Goal: Task Accomplishment & Management: Manage account settings

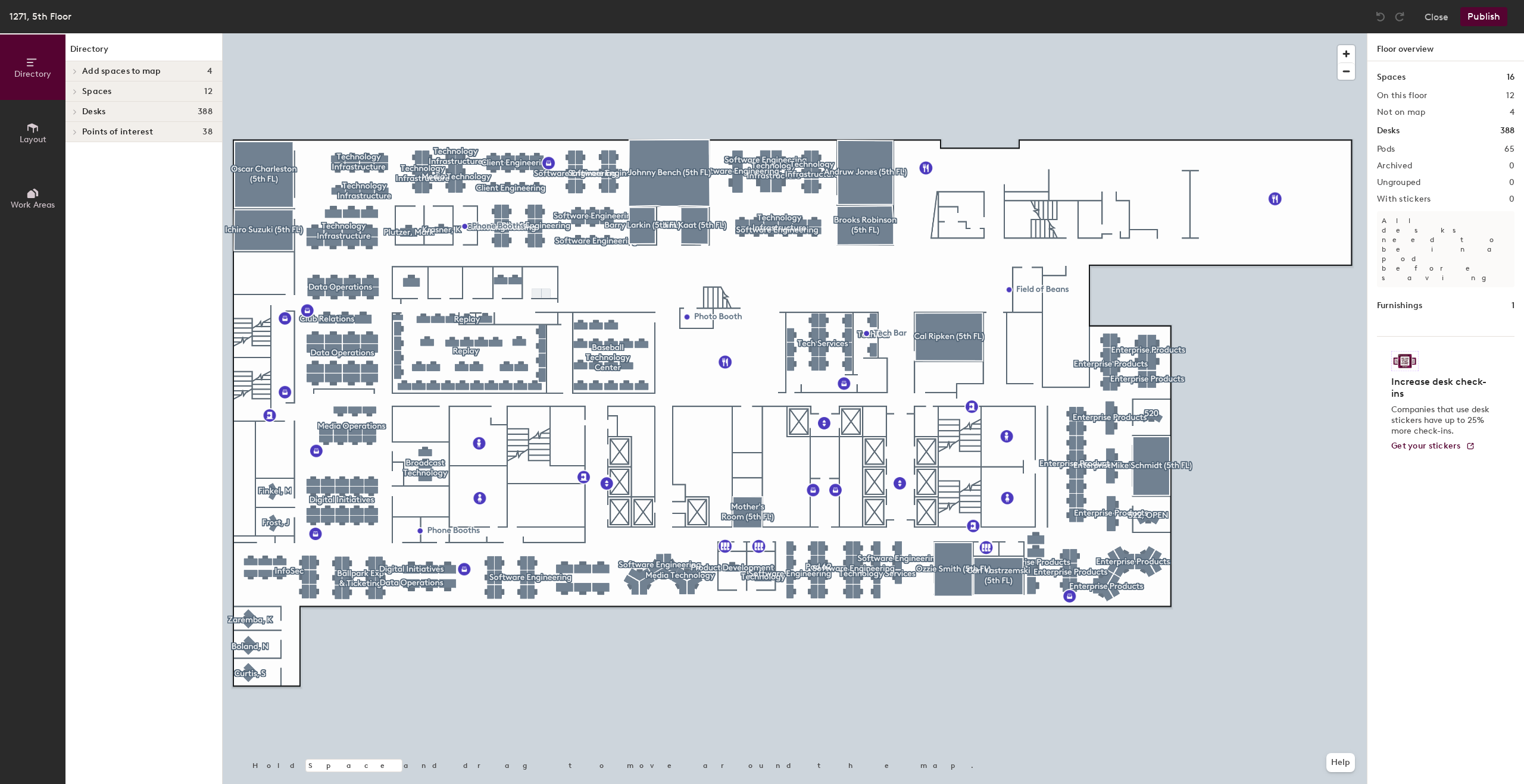
click at [133, 116] on div "Desks 388" at bounding box center [144, 111] width 157 height 20
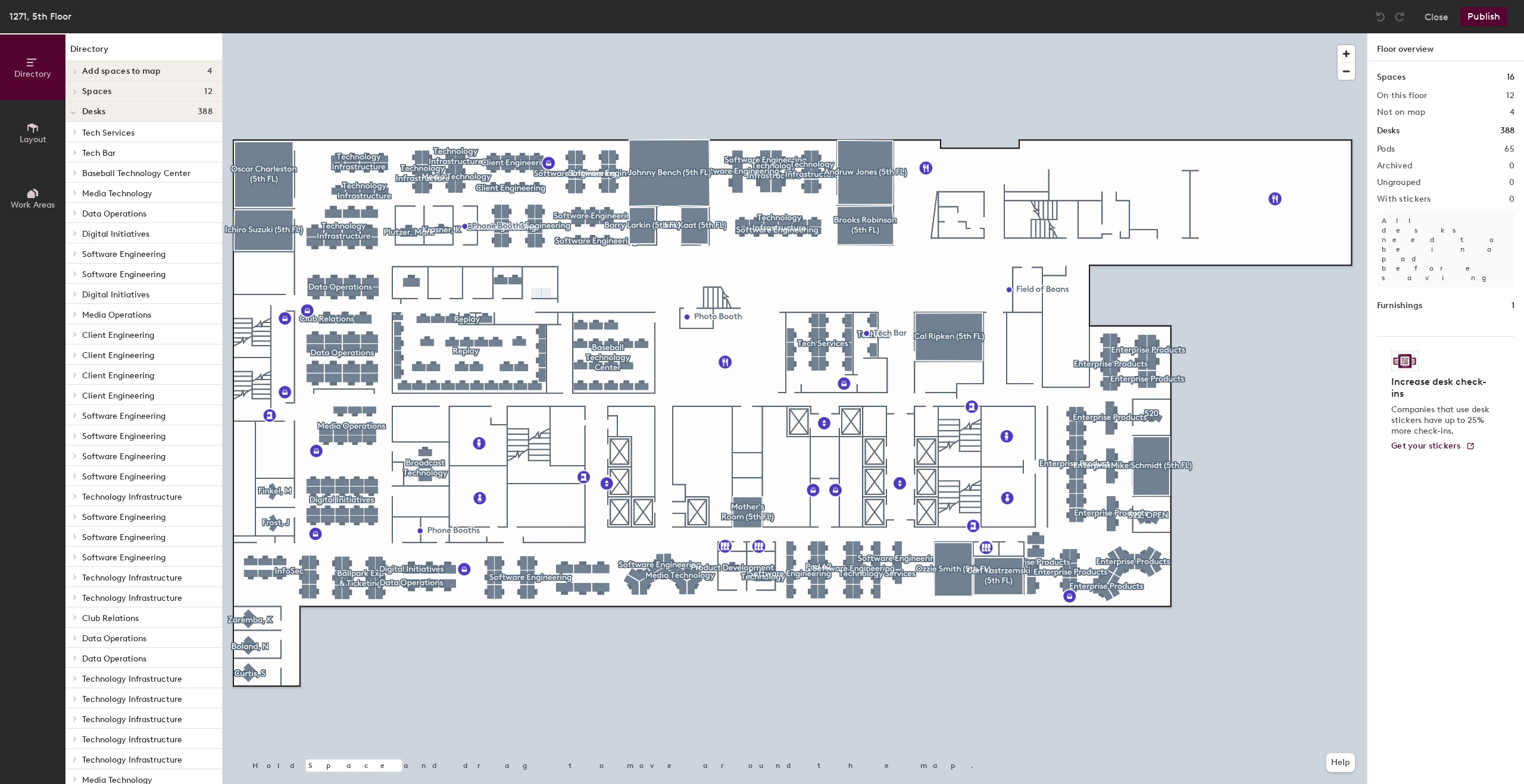
click at [134, 508] on div "Software Engineering" at bounding box center [144, 516] width 157 height 20
click at [136, 499] on span "Technology Infrastructure" at bounding box center [132, 497] width 100 height 10
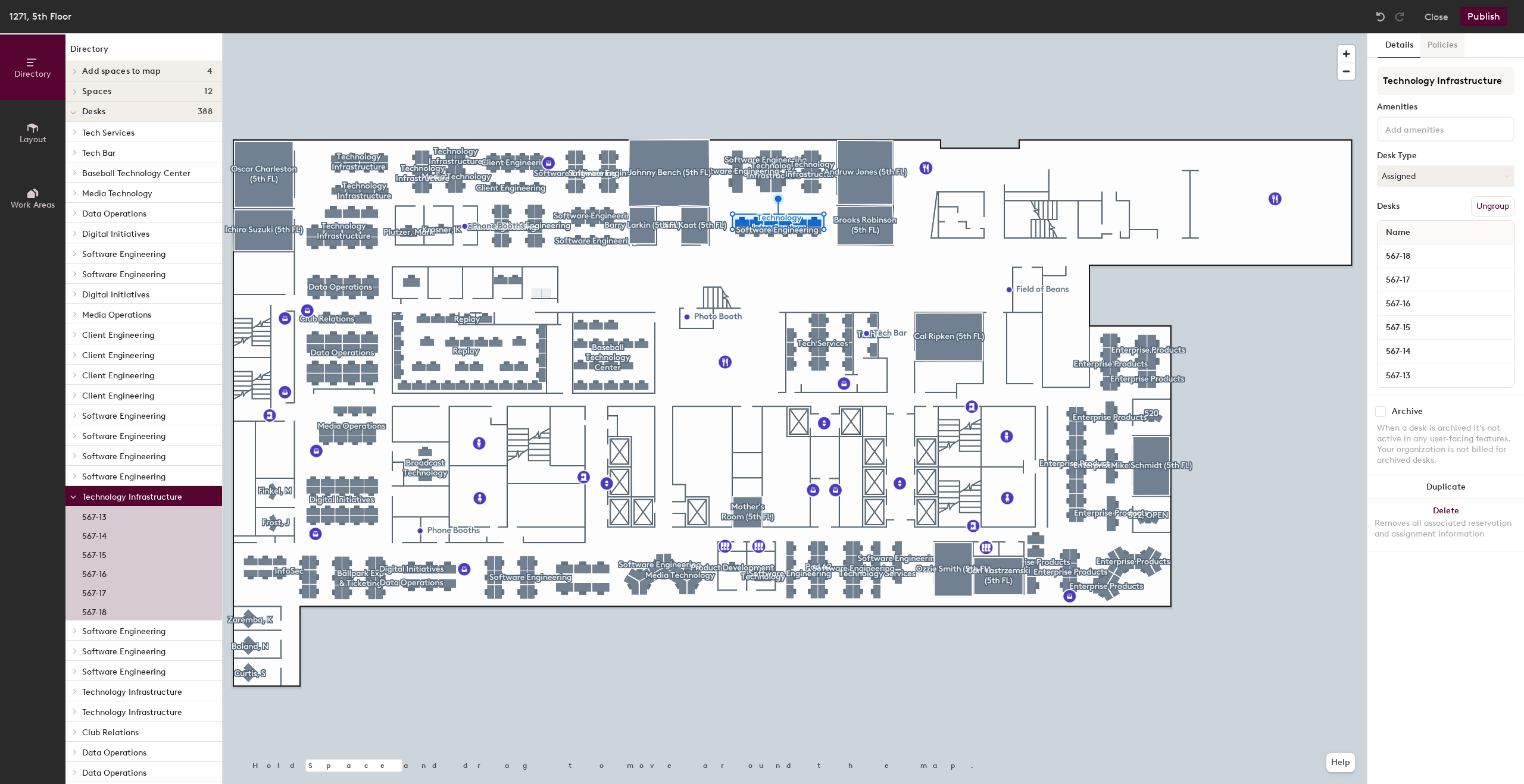
click at [1458, 48] on button "Policies" at bounding box center [1442, 45] width 44 height 24
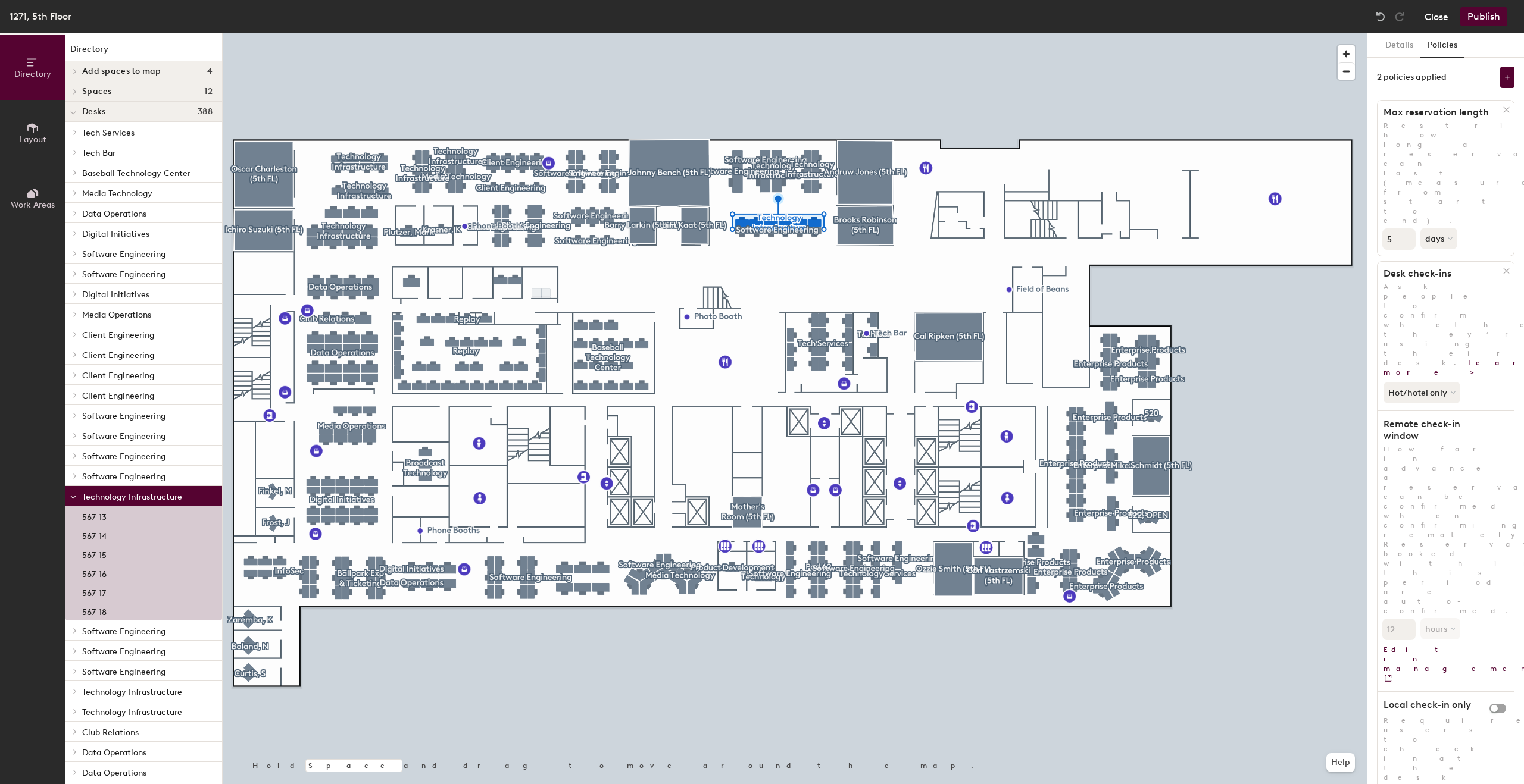
click at [1435, 14] on button "Close" at bounding box center [1436, 17] width 24 height 19
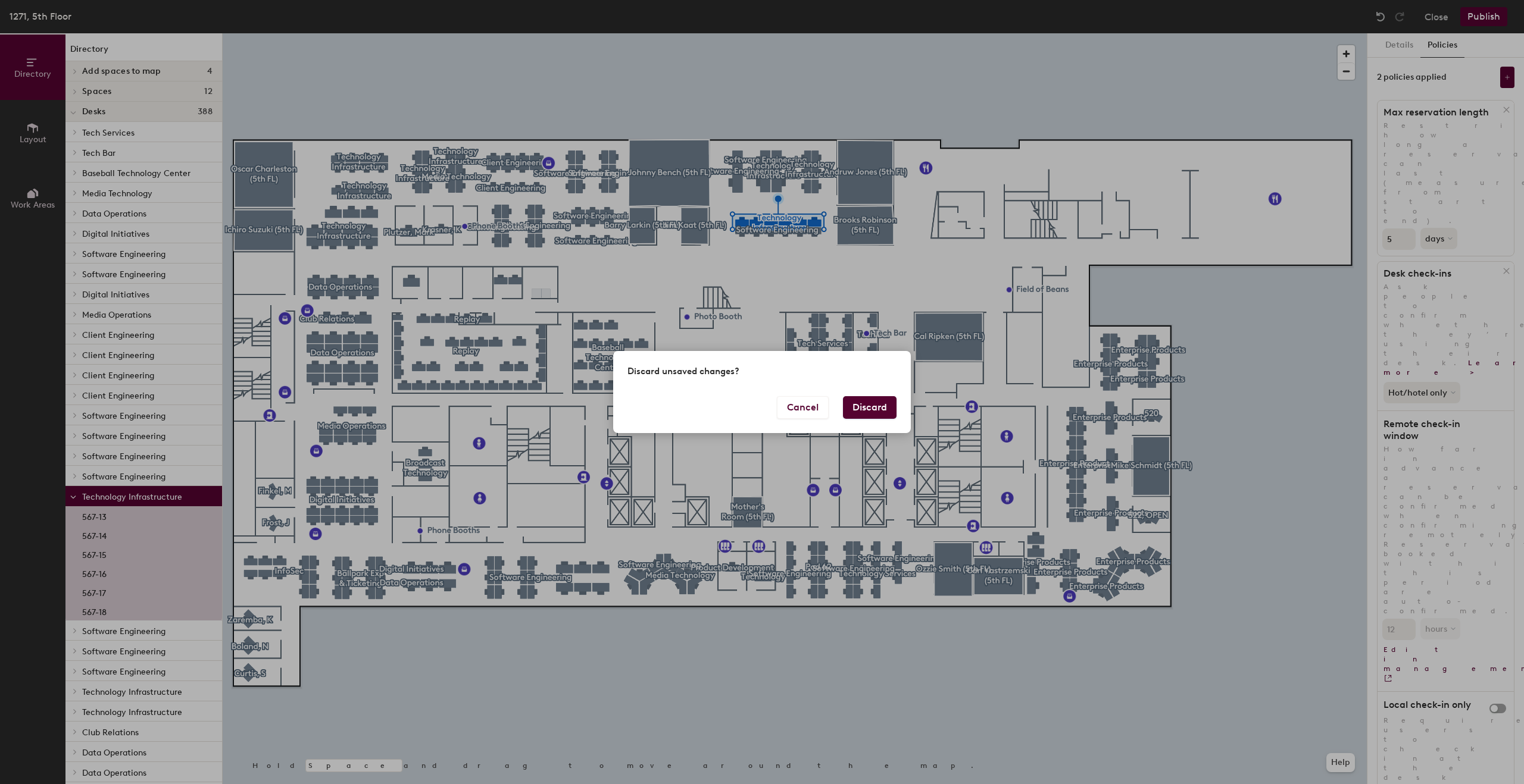
click at [897, 404] on div "Cancel Discard" at bounding box center [762, 415] width 297 height 37
click at [891, 407] on button "Discard" at bounding box center [870, 407] width 53 height 23
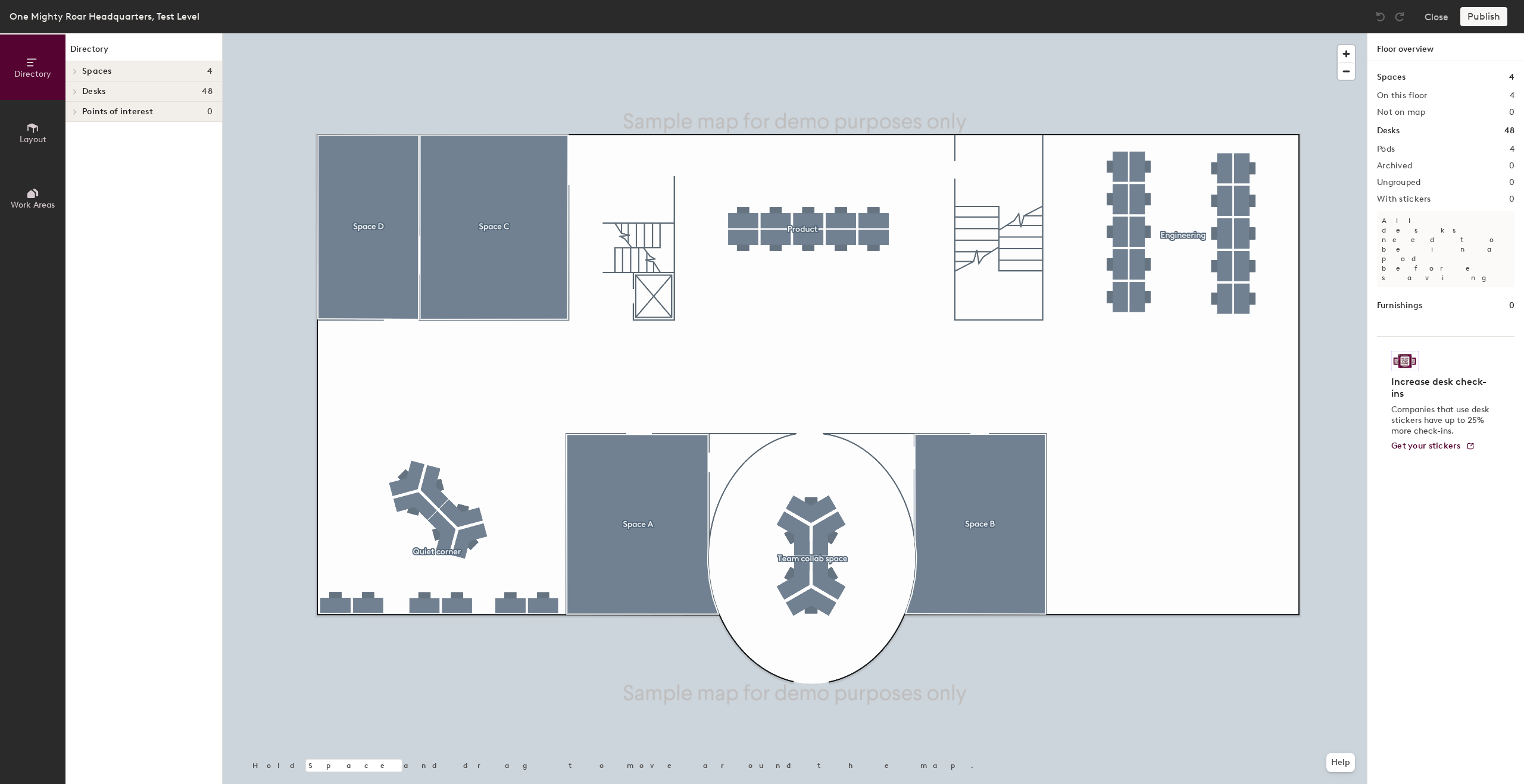
click at [121, 92] on h4 "Desks 48" at bounding box center [147, 91] width 130 height 9
click at [122, 113] on span "Engineering" at bounding box center [105, 113] width 46 height 10
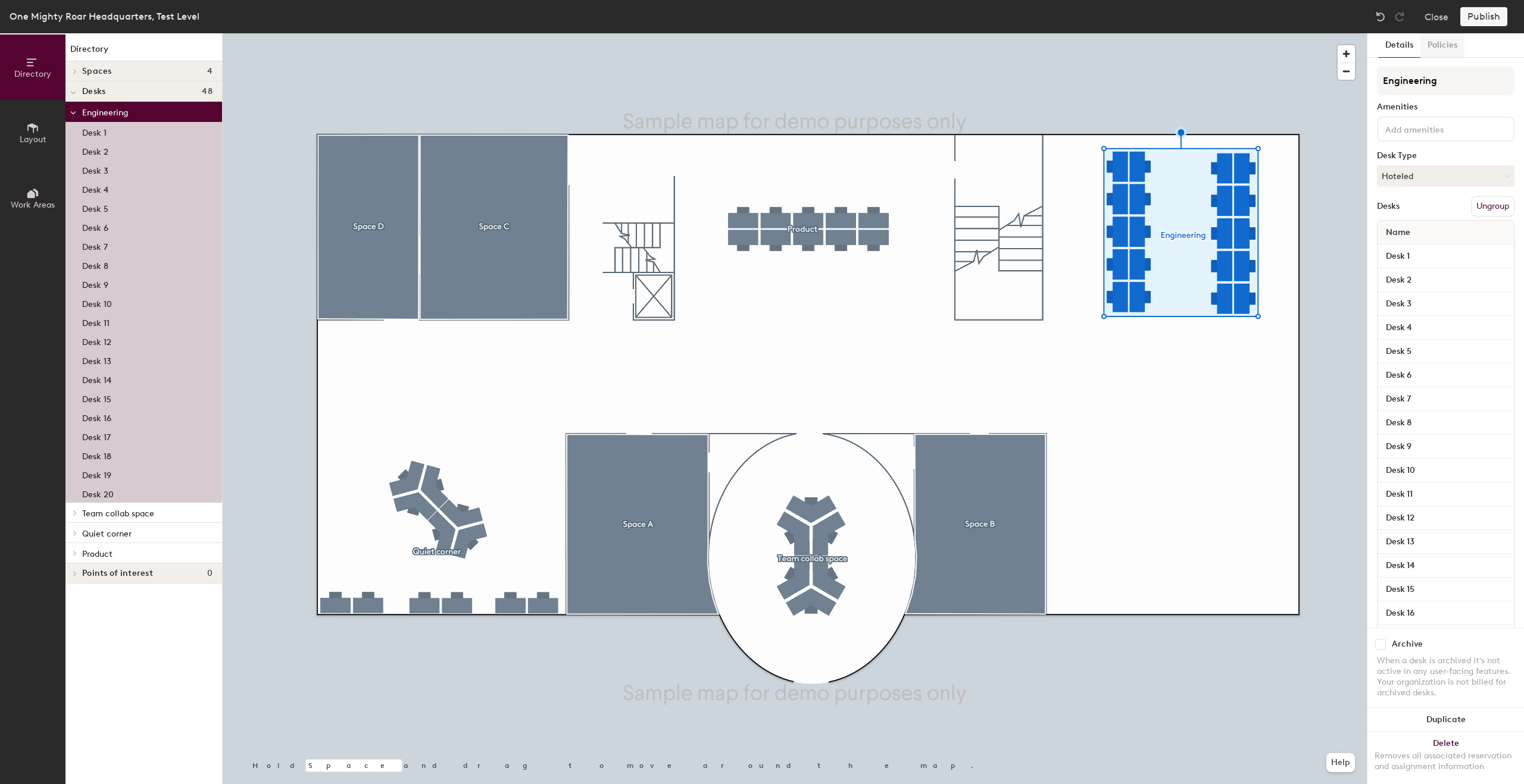
click at [1437, 53] on button "Policies" at bounding box center [1442, 45] width 44 height 24
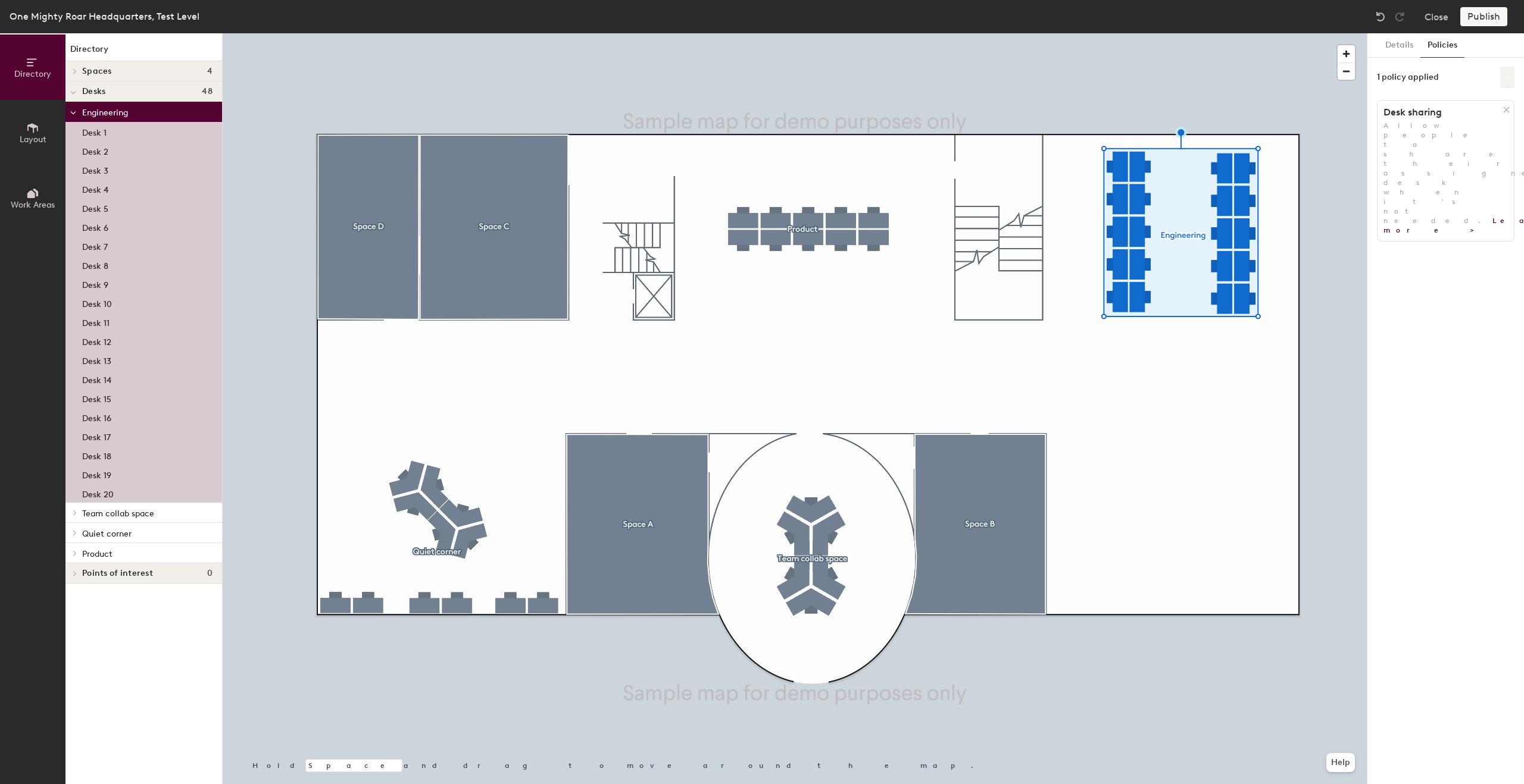
click at [1511, 80] on button at bounding box center [1507, 77] width 14 height 22
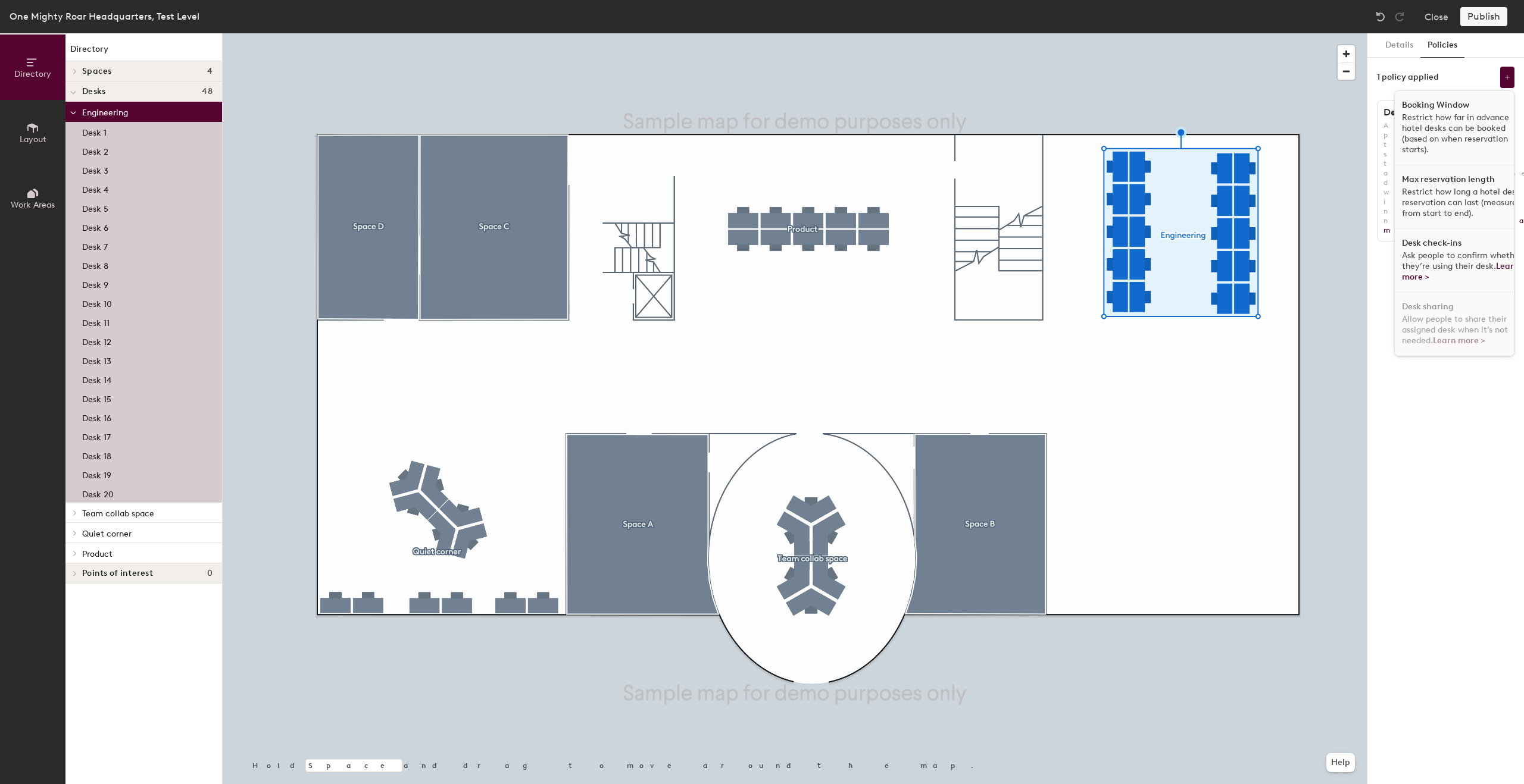
click at [1435, 247] on h1 "Desk check-ins" at bounding box center [1432, 243] width 59 height 9
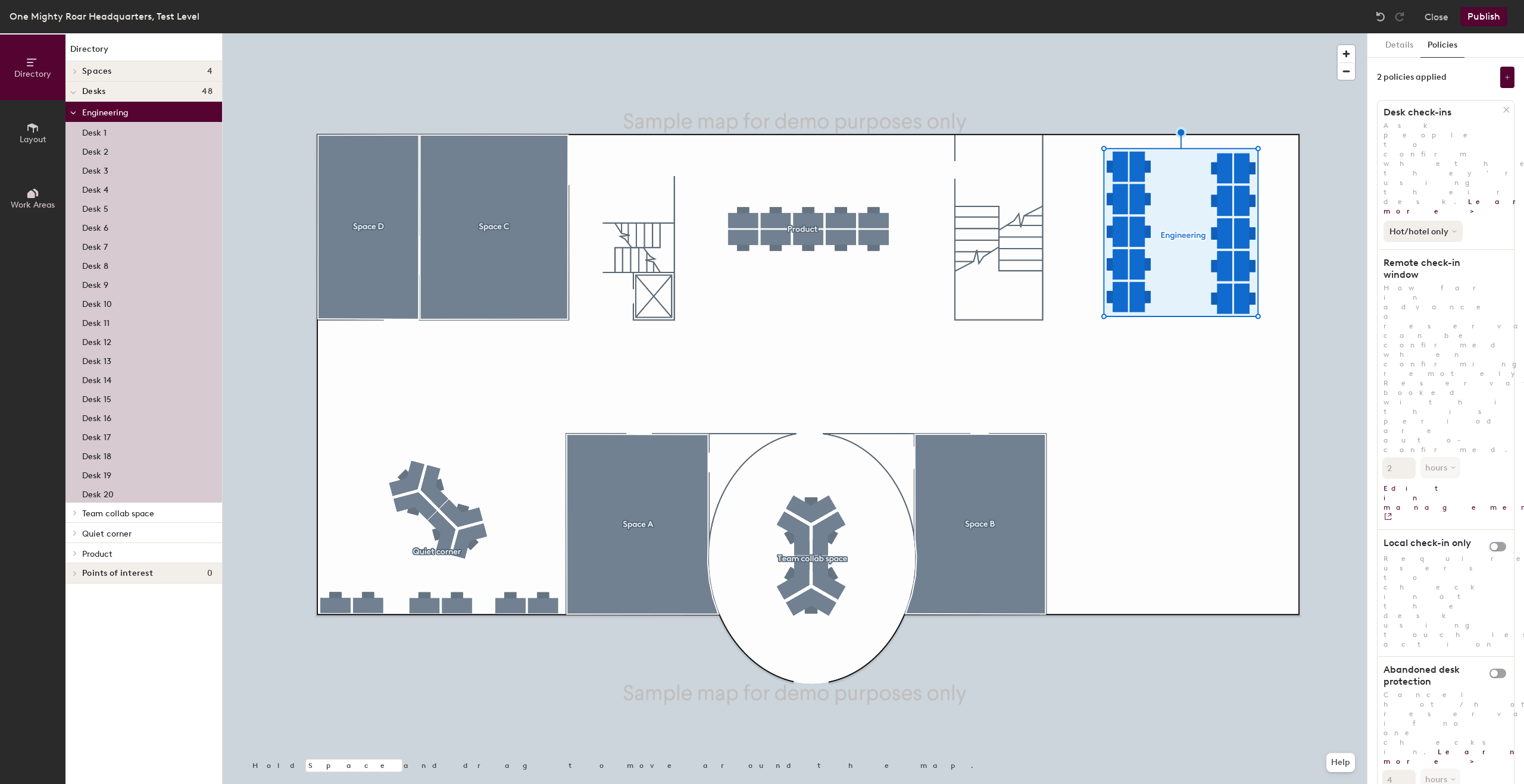
click at [1435, 220] on button "Hot/hotel only" at bounding box center [1423, 231] width 79 height 22
click at [1483, 203] on div "Desk check-ins Ask people to confirm whether they’re using their desk. Learn mo…" at bounding box center [1446, 448] width 138 height 698
click at [1438, 20] on button "Close" at bounding box center [1436, 17] width 24 height 19
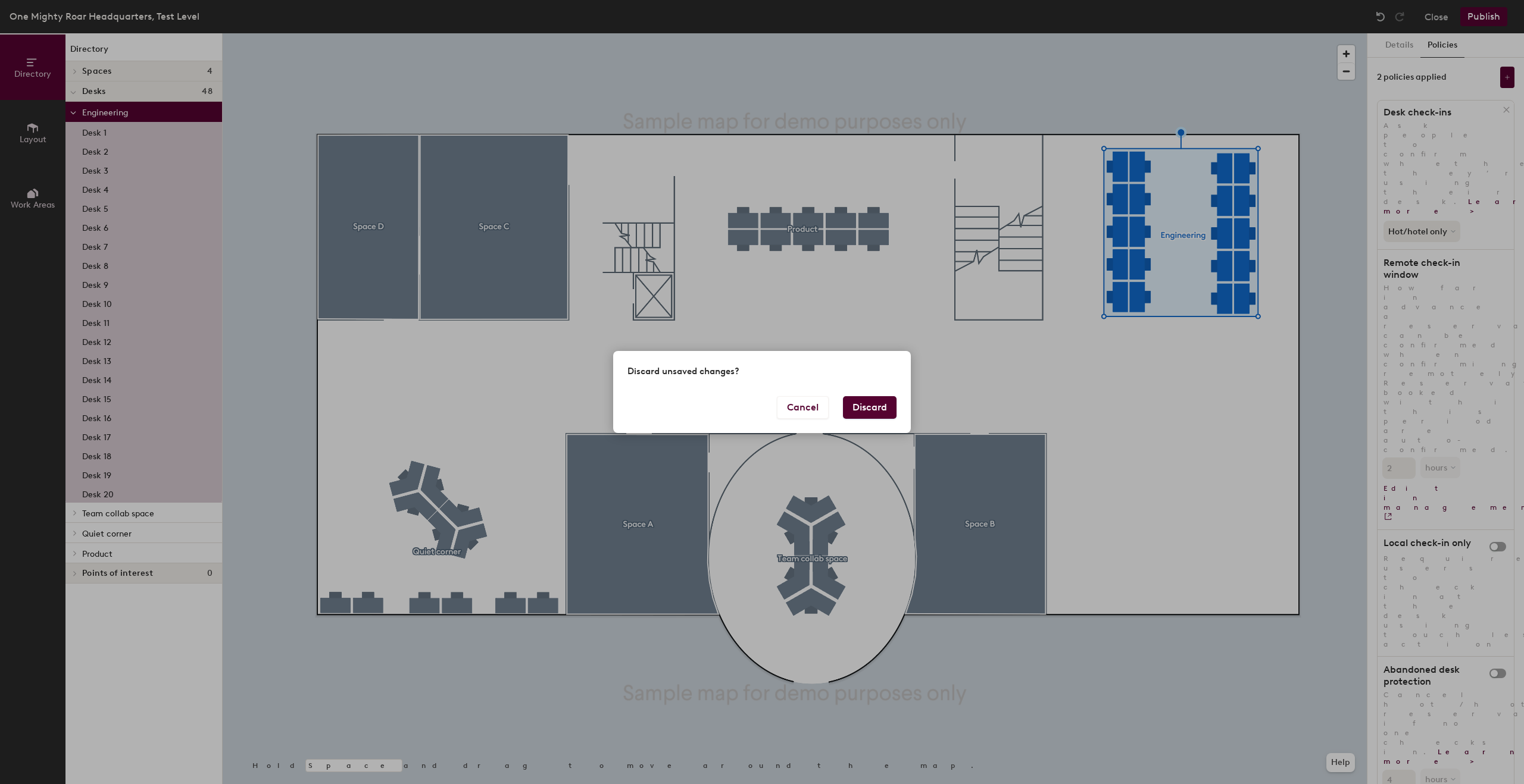
click at [872, 407] on button "Discard" at bounding box center [870, 407] width 53 height 23
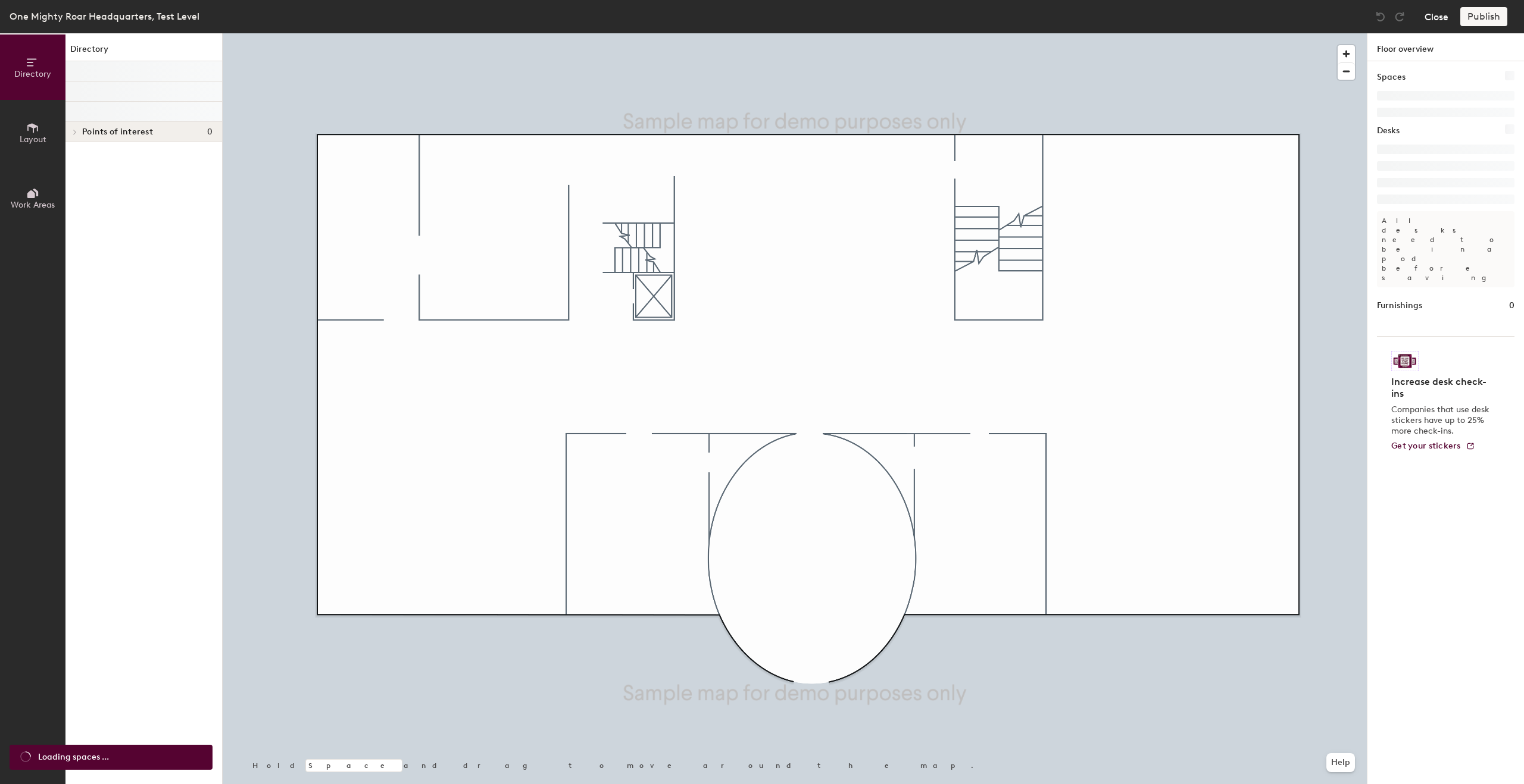
click at [1440, 15] on button "Close" at bounding box center [1436, 17] width 24 height 19
